Goal: Transaction & Acquisition: Purchase product/service

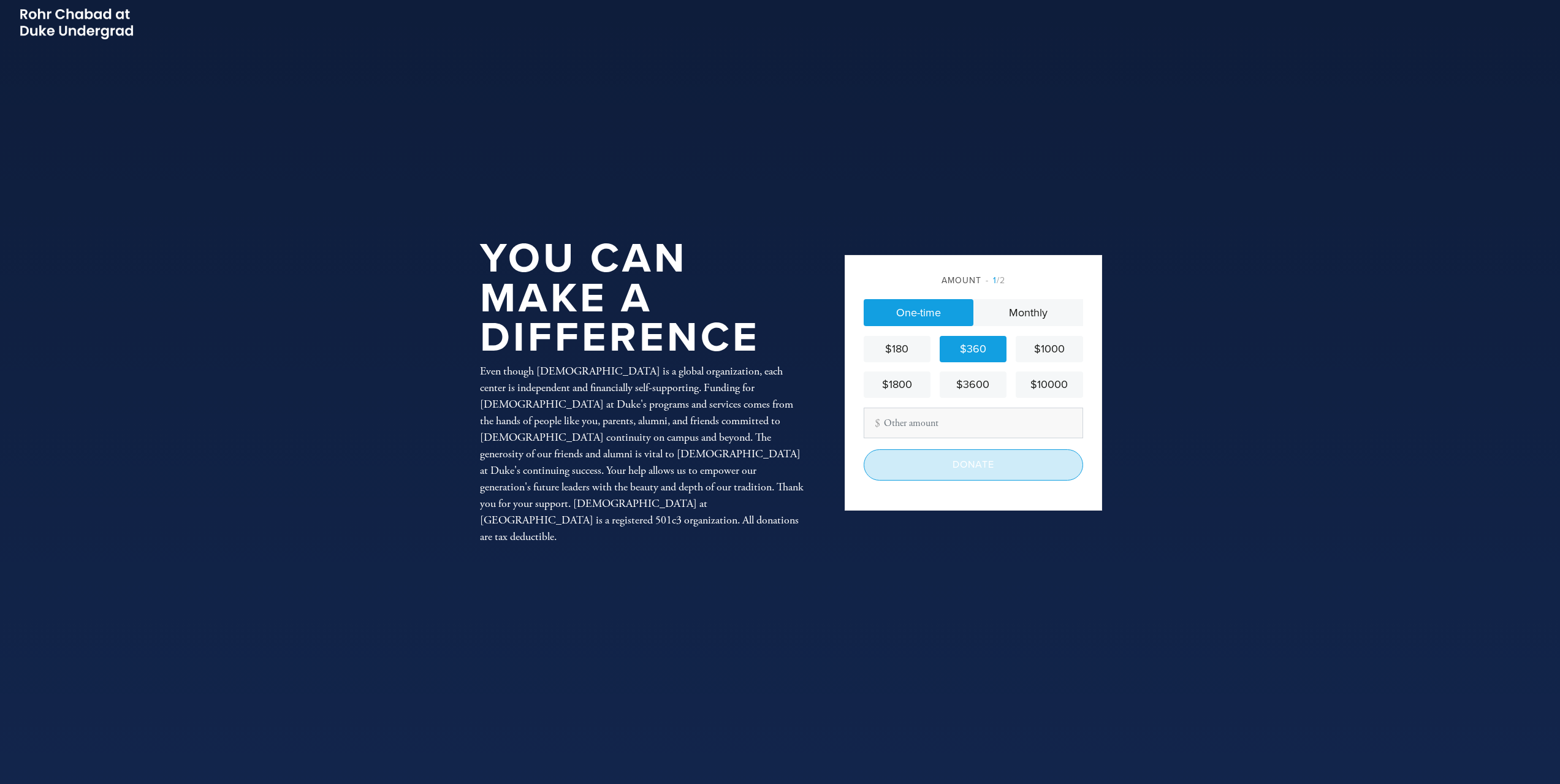
click at [959, 470] on input "Donate" at bounding box center [973, 465] width 219 height 31
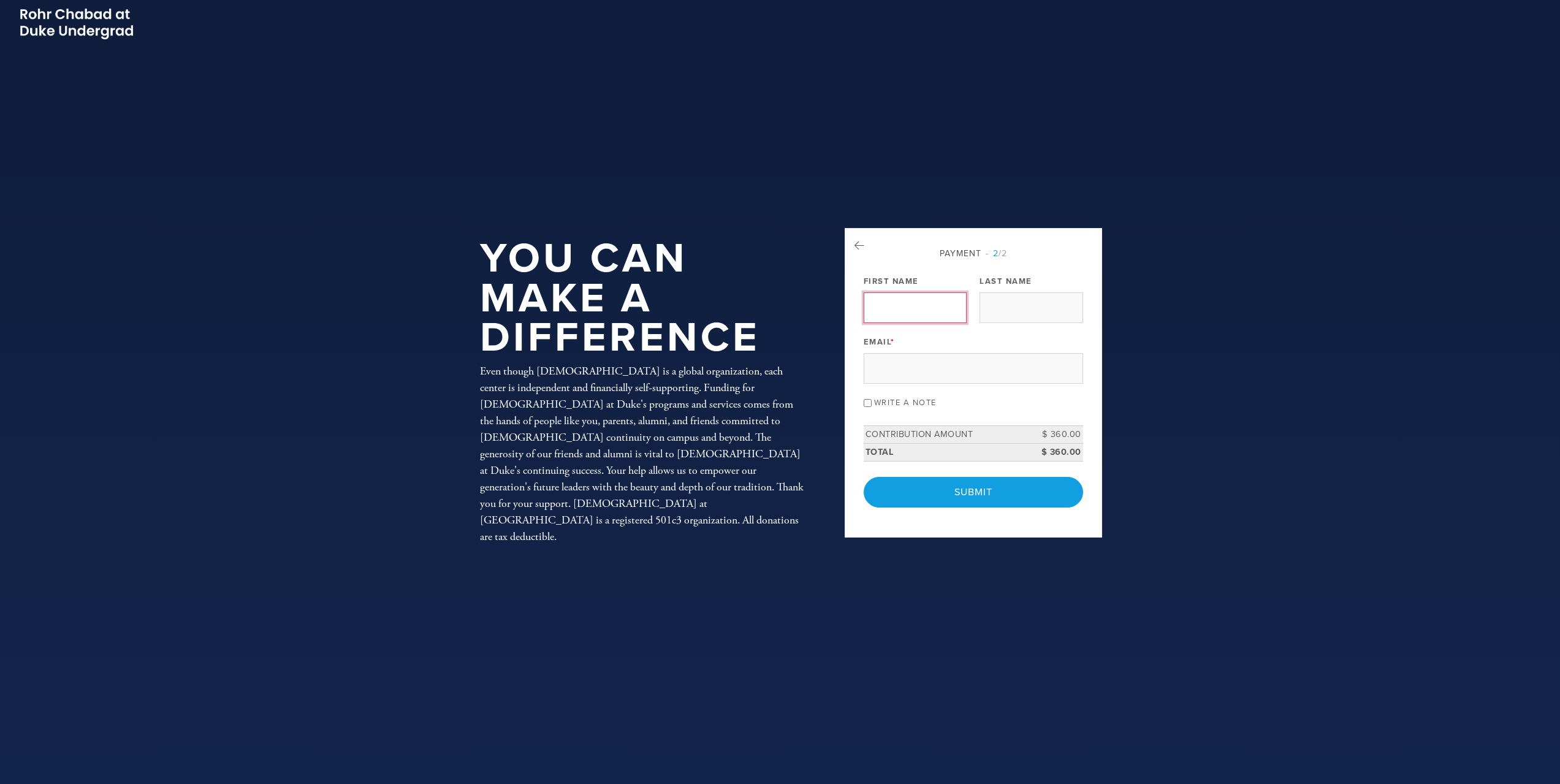
click at [889, 315] on input "First Name" at bounding box center [914, 308] width 103 height 31
type input "Liza"
type input "Presser Belkin"
type input "lpresser_belkin@hotmail.com"
click at [866, 404] on input "Write a note" at bounding box center [867, 403] width 8 height 8
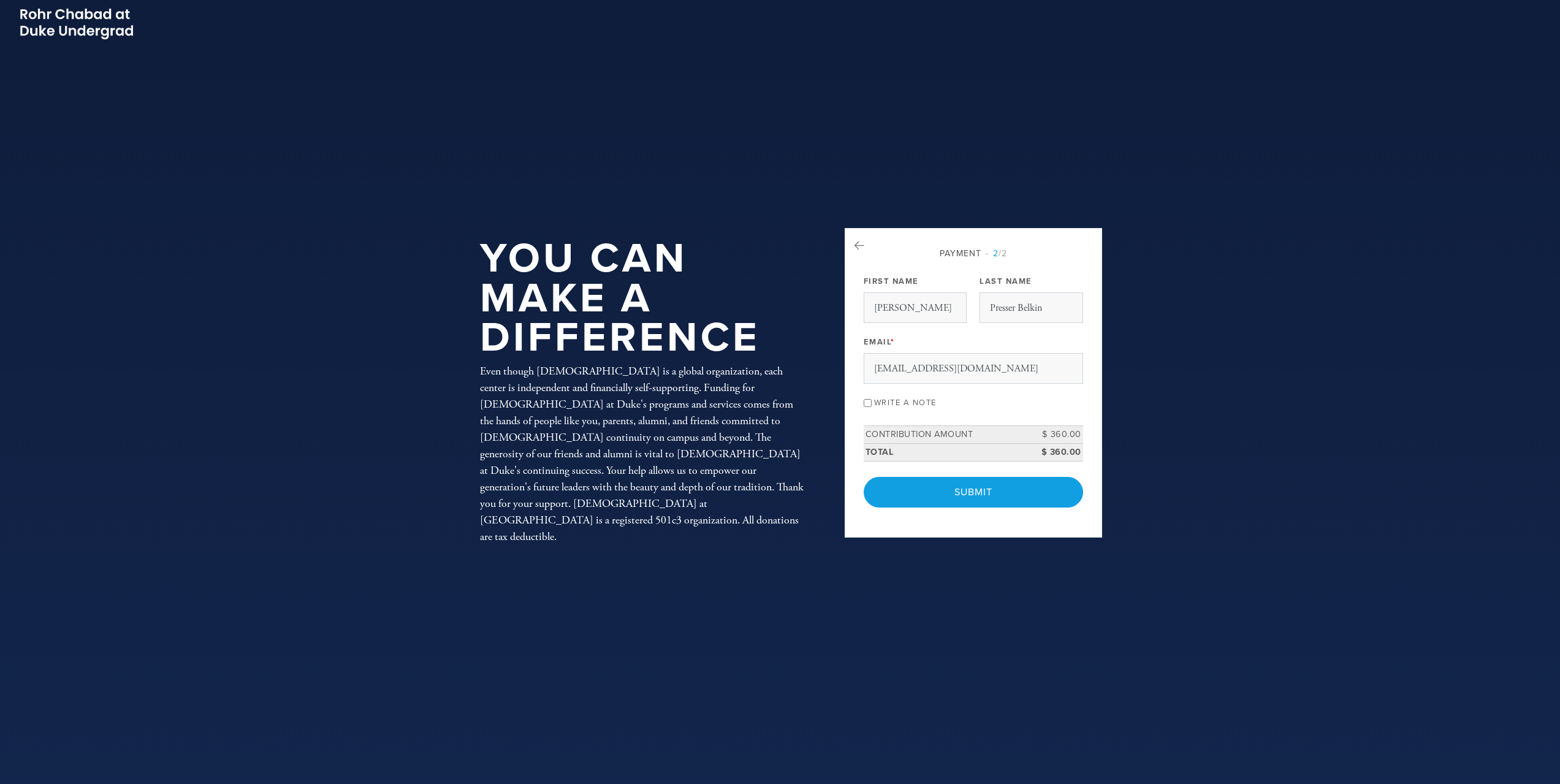
checkbox input "true"
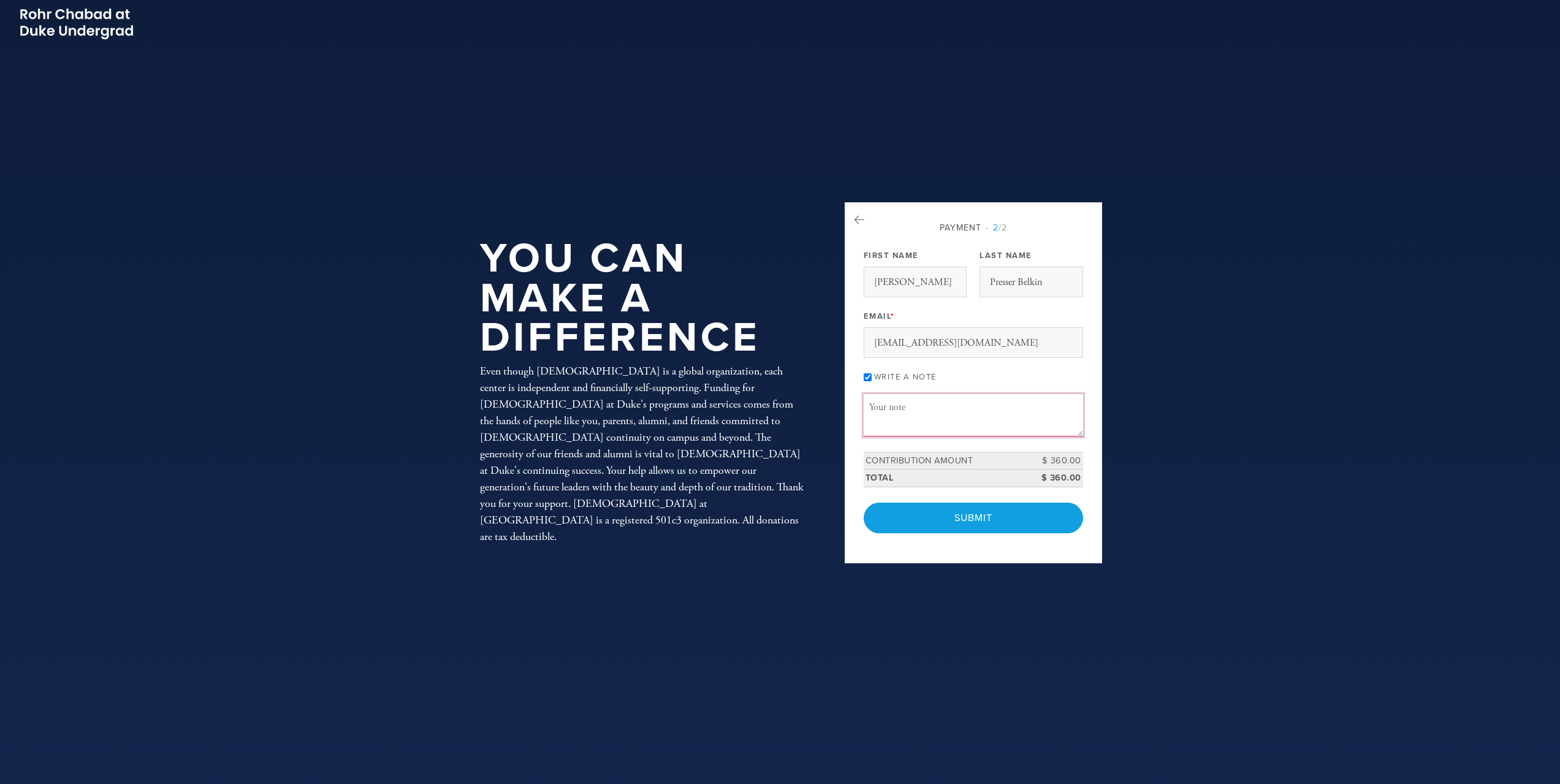
click at [887, 415] on textarea "Message or dedication" at bounding box center [973, 415] width 219 height 41
type textarea "Thank you for all you do! We miss Duke Chabad!"
click at [966, 518] on input "Submit" at bounding box center [973, 518] width 219 height 31
